Goal: Find specific page/section: Find specific page/section

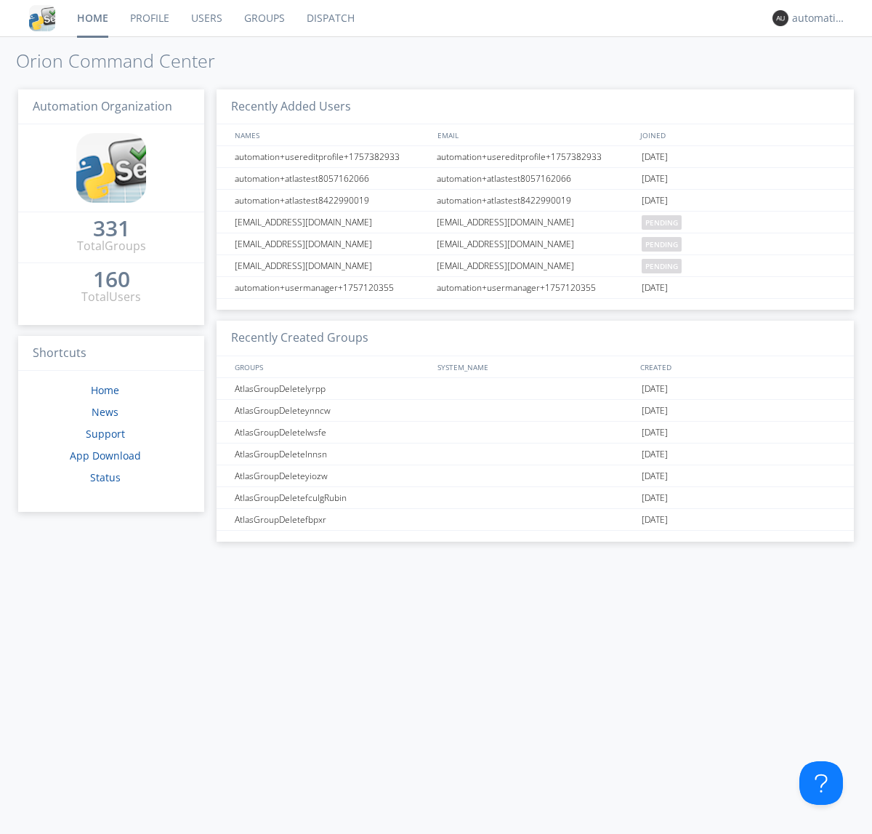
click at [329, 18] on link "Dispatch" at bounding box center [331, 18] width 70 height 36
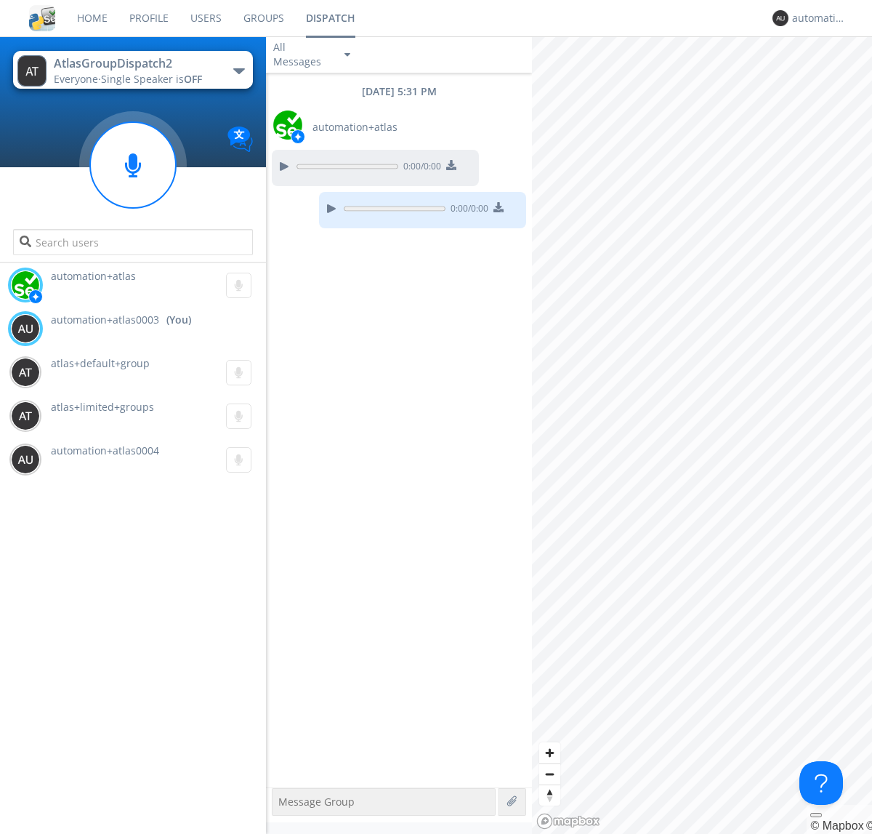
click at [238, 71] on div "button" at bounding box center [239, 71] width 12 height 6
click at [0, 0] on span "AtlasGroupDispatch" at bounding box center [0, 0] width 0 height 0
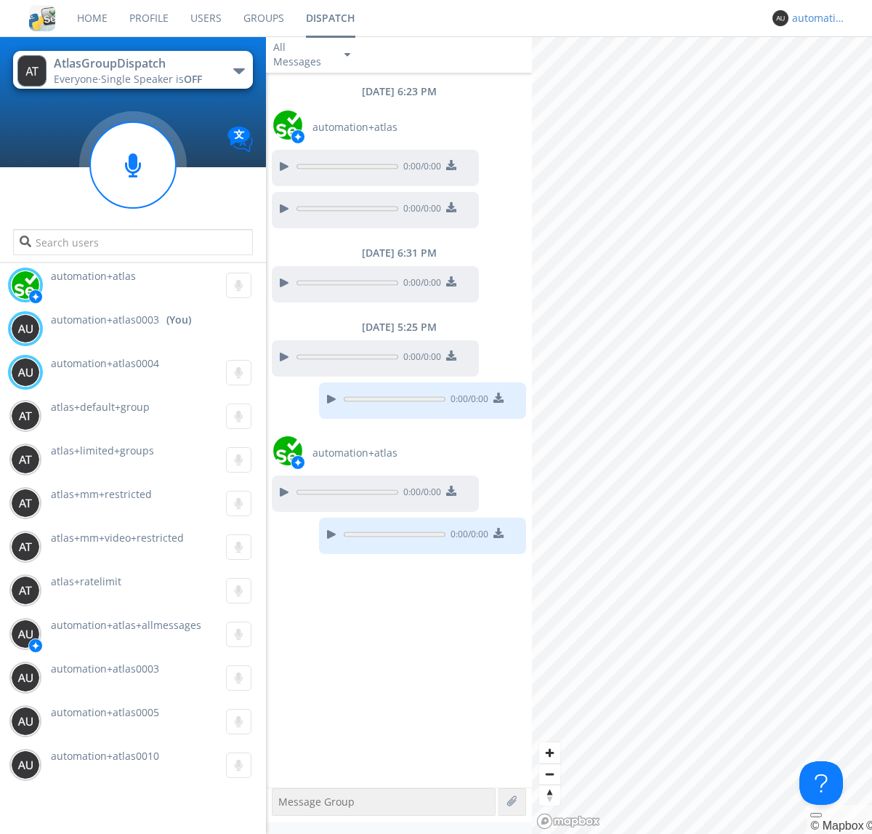
click at [815, 18] on div "automation+atlas0003" at bounding box center [819, 18] width 55 height 15
